Goal: Information Seeking & Learning: Learn about a topic

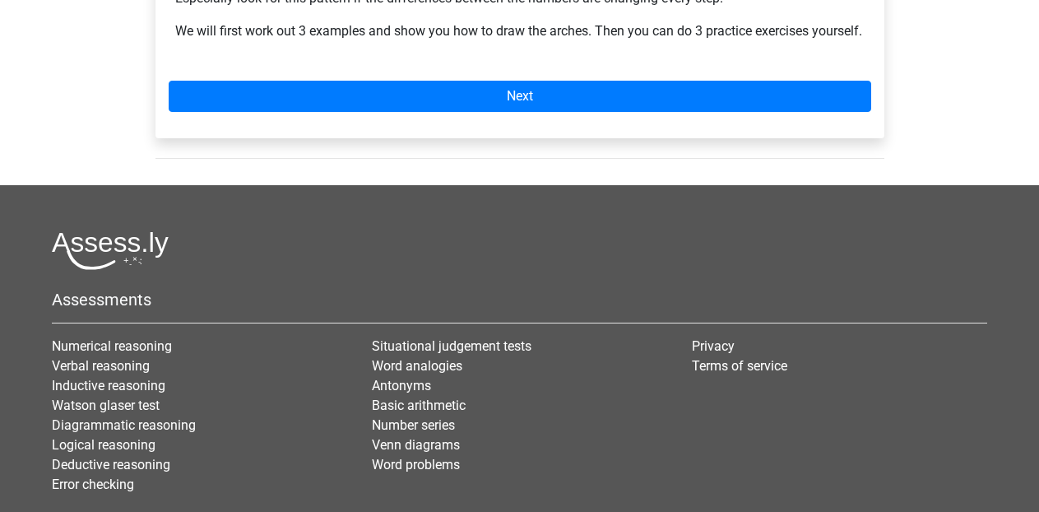
scroll to position [576, 0]
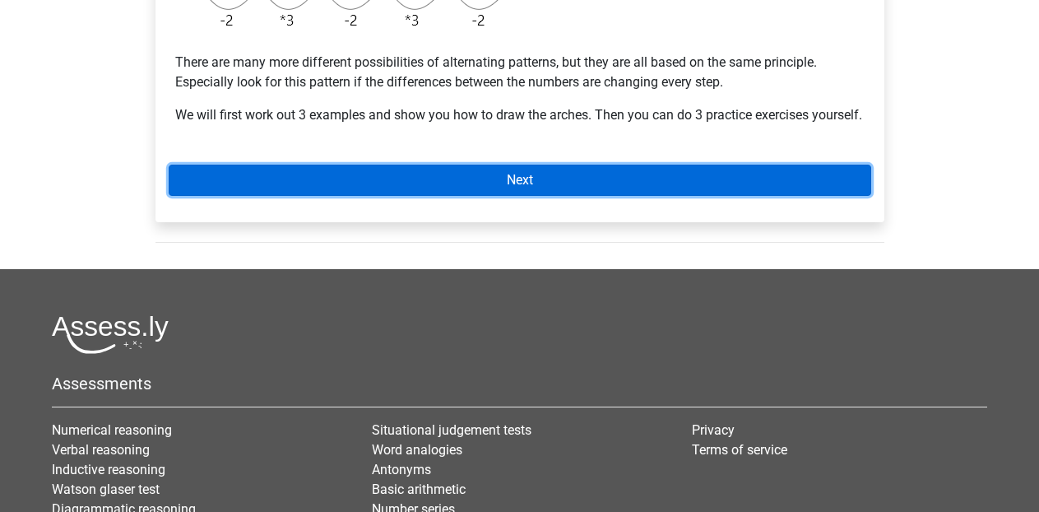
click at [435, 190] on link "Next" at bounding box center [520, 180] width 703 height 31
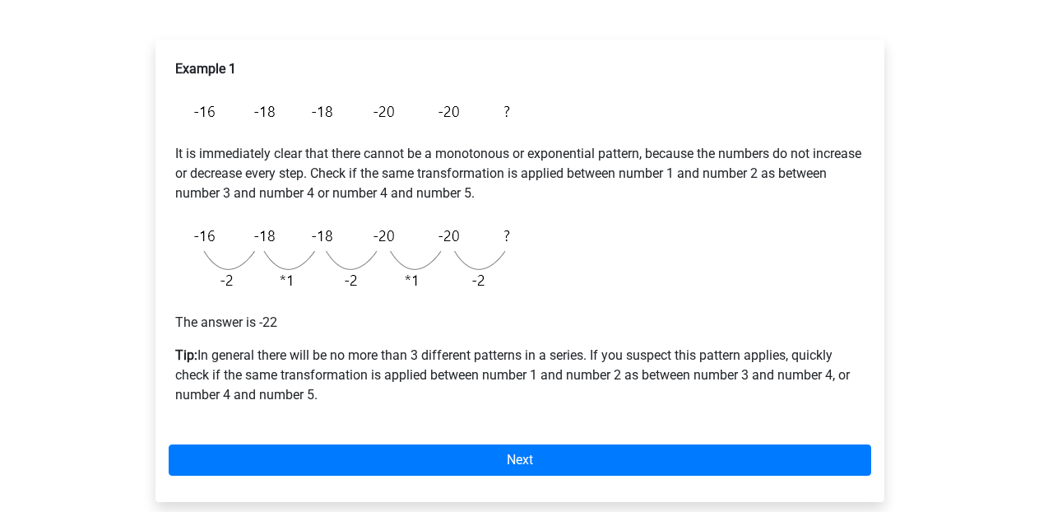
scroll to position [247, 0]
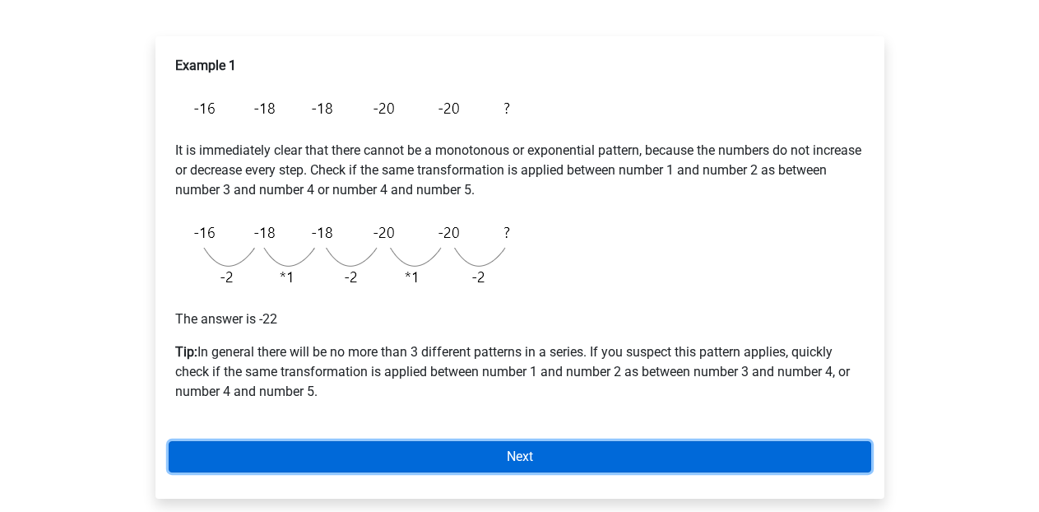
click at [497, 442] on link "Next" at bounding box center [520, 456] width 703 height 31
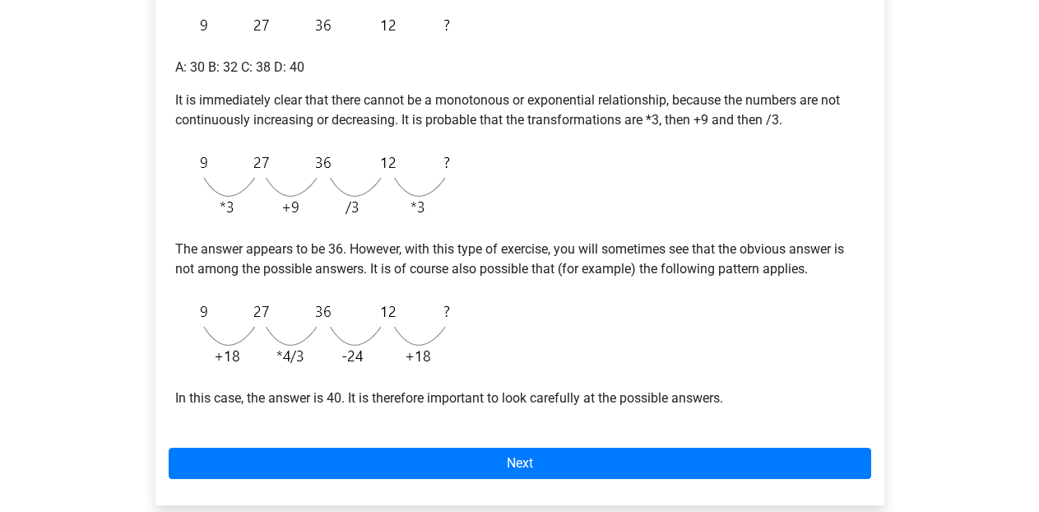
scroll to position [411, 0]
